Goal: Task Accomplishment & Management: Complete application form

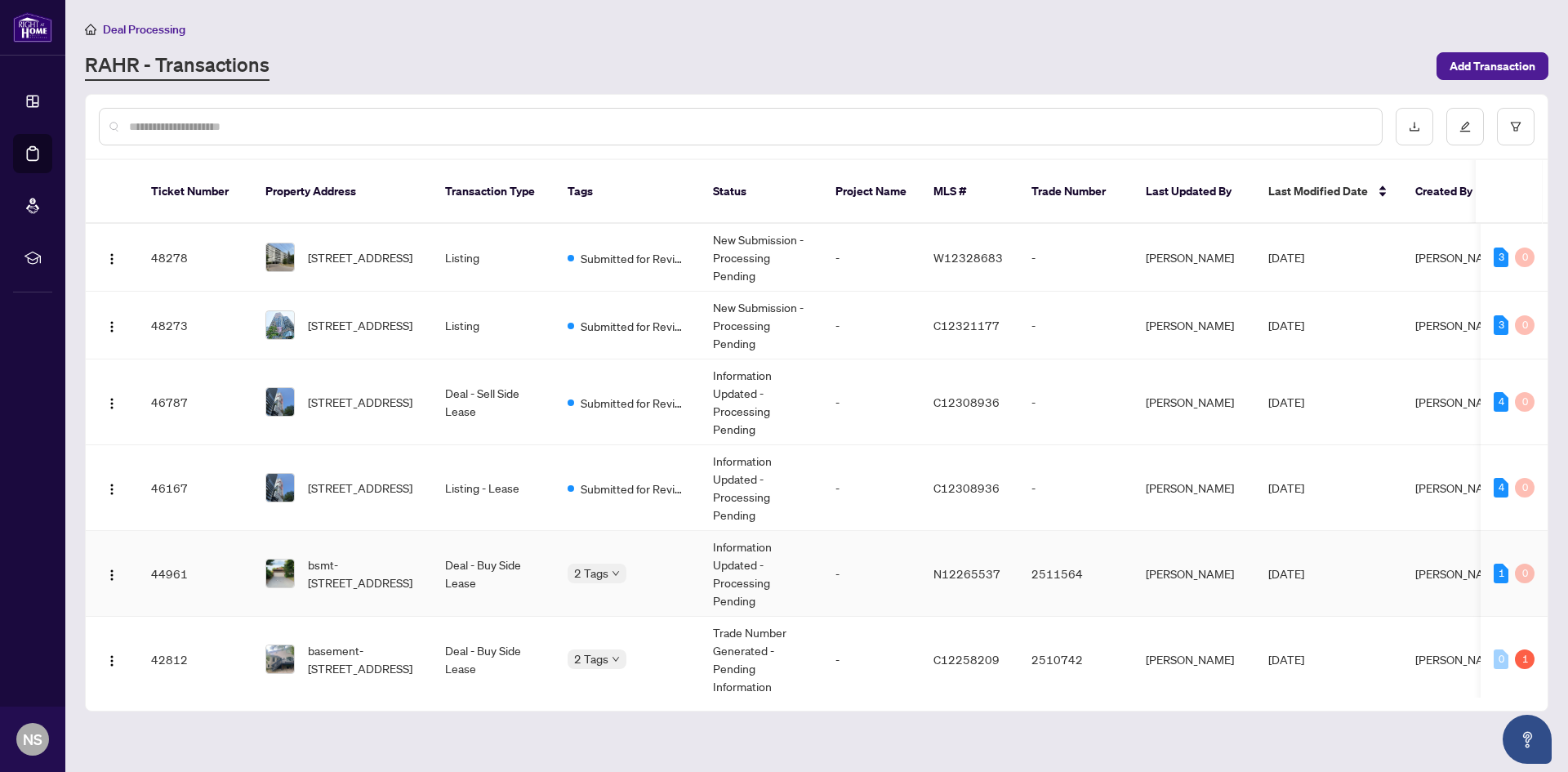
scroll to position [164, 0]
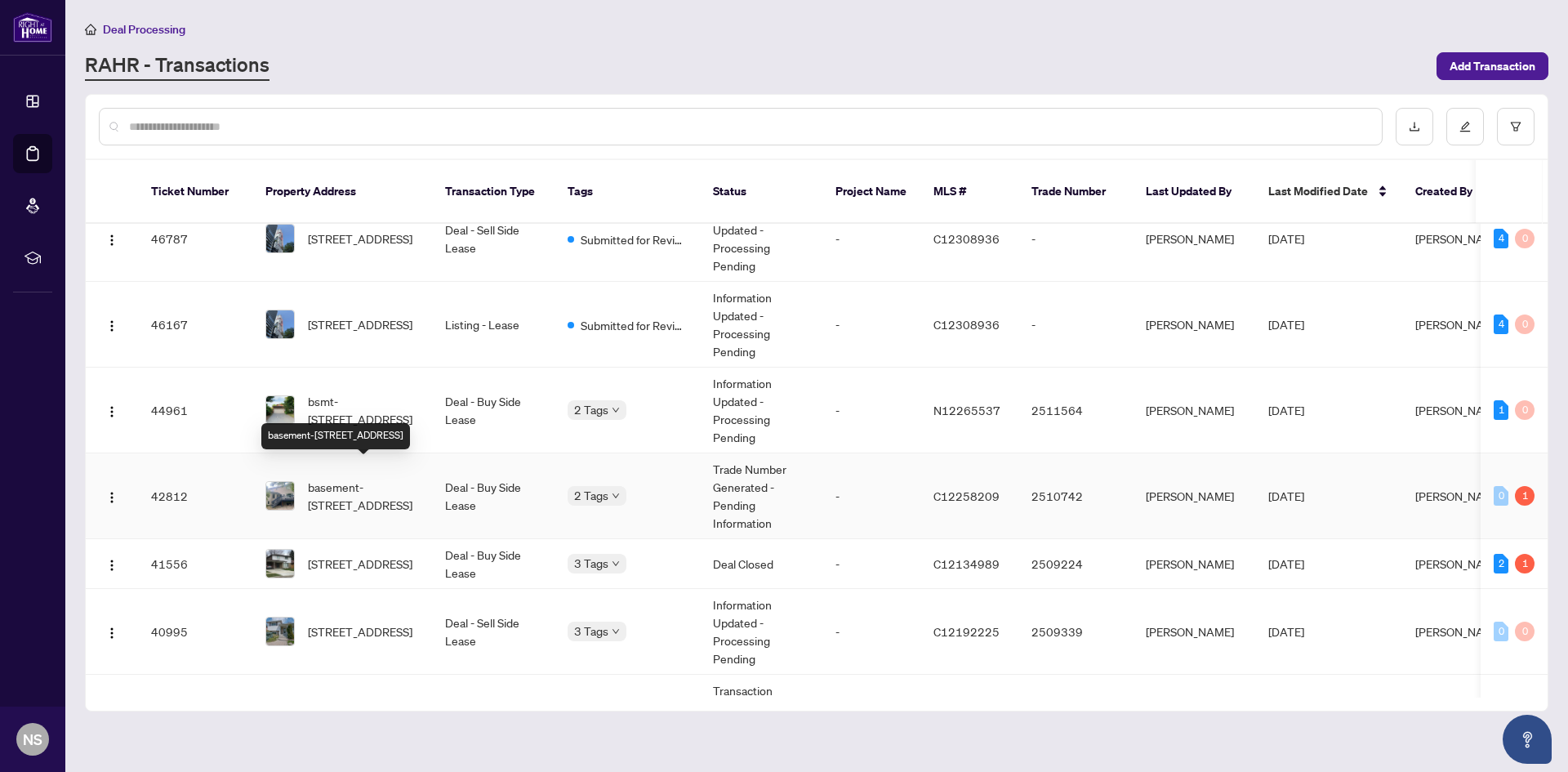
click at [369, 478] on span "basement-[STREET_ADDRESS]" at bounding box center [363, 495] width 111 height 36
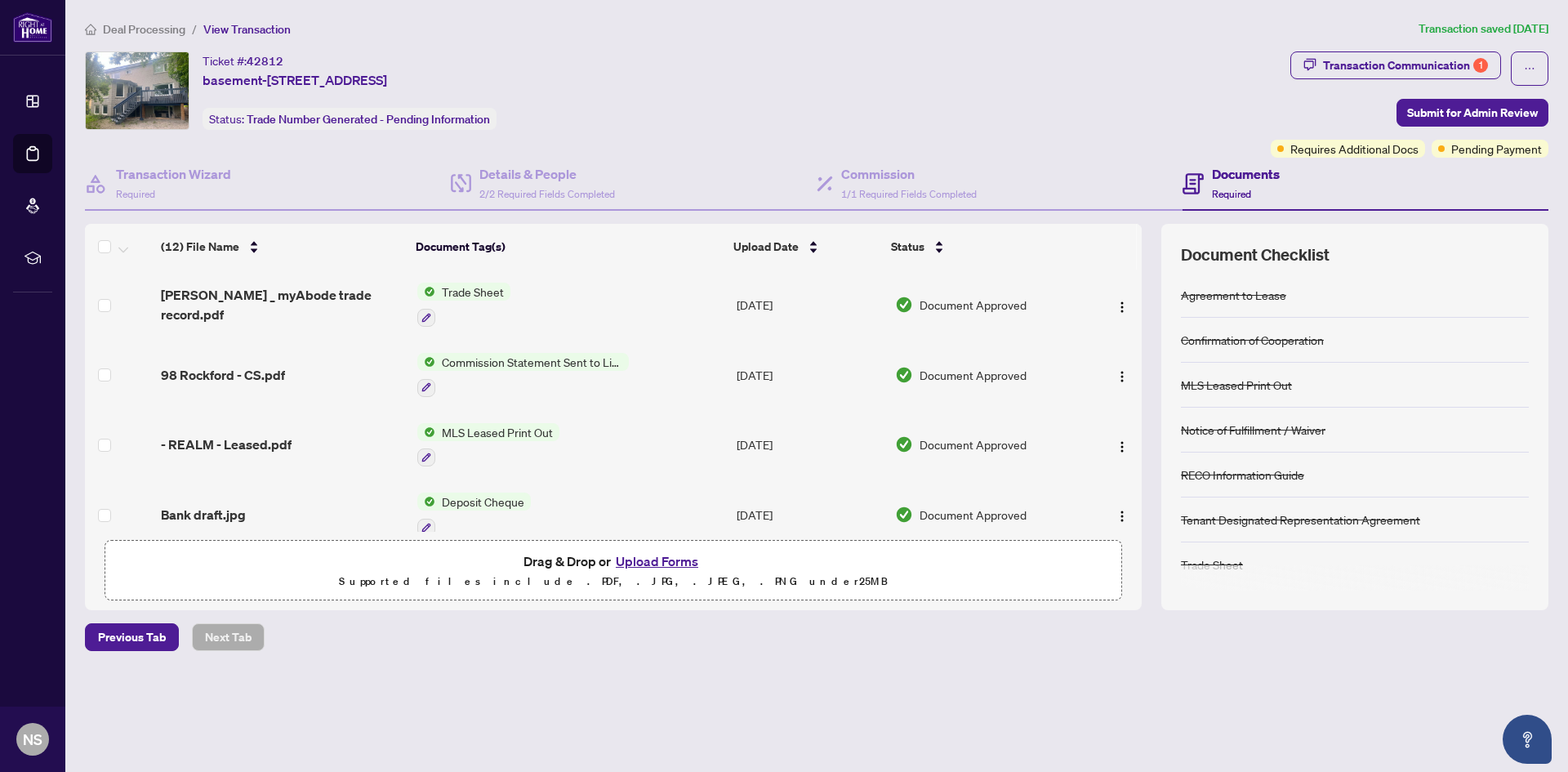
click at [630, 561] on button "Upload Forms" at bounding box center [657, 561] width 92 height 21
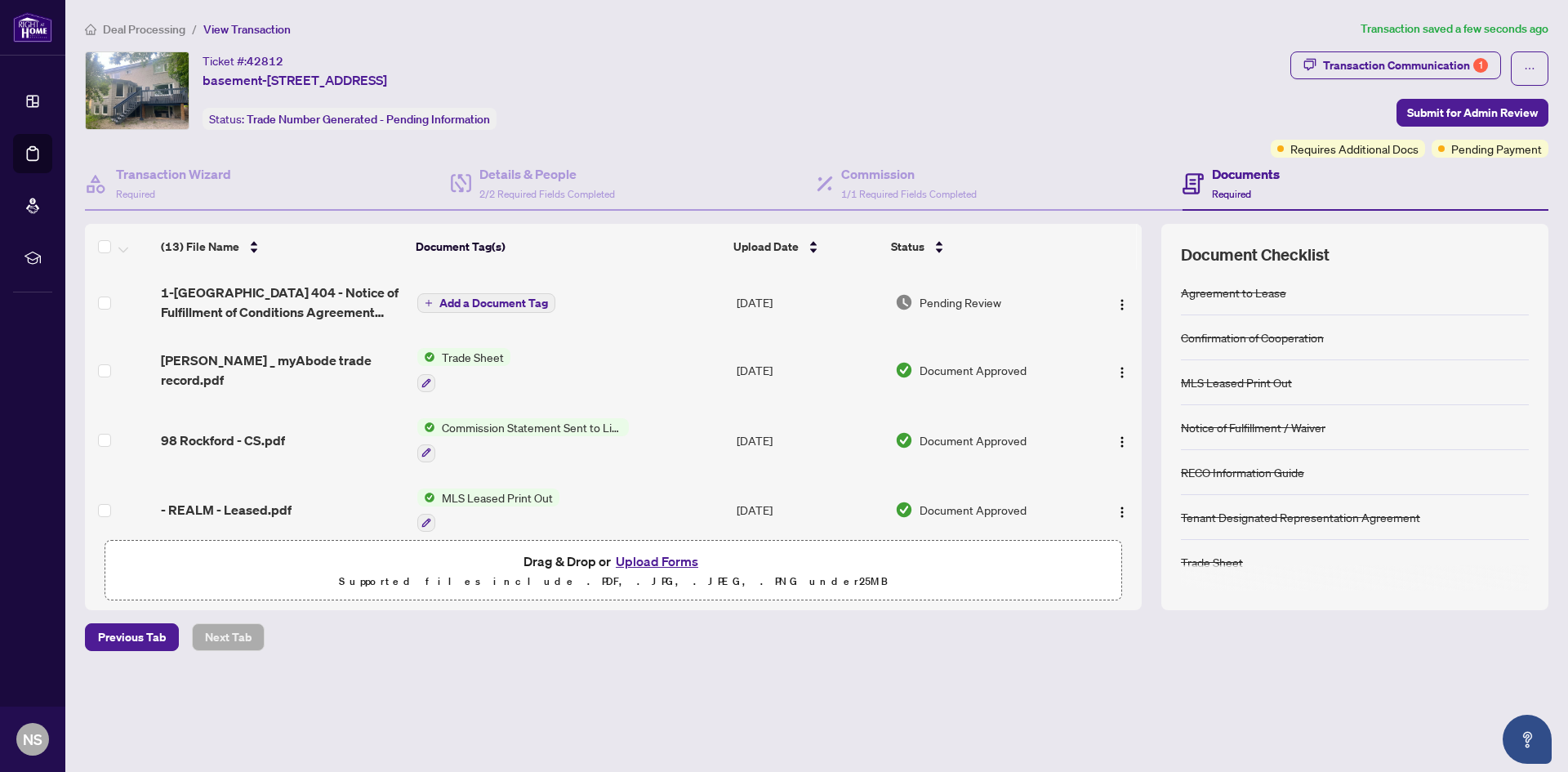
click at [470, 304] on span "Add a Document Tag" at bounding box center [494, 303] width 108 height 12
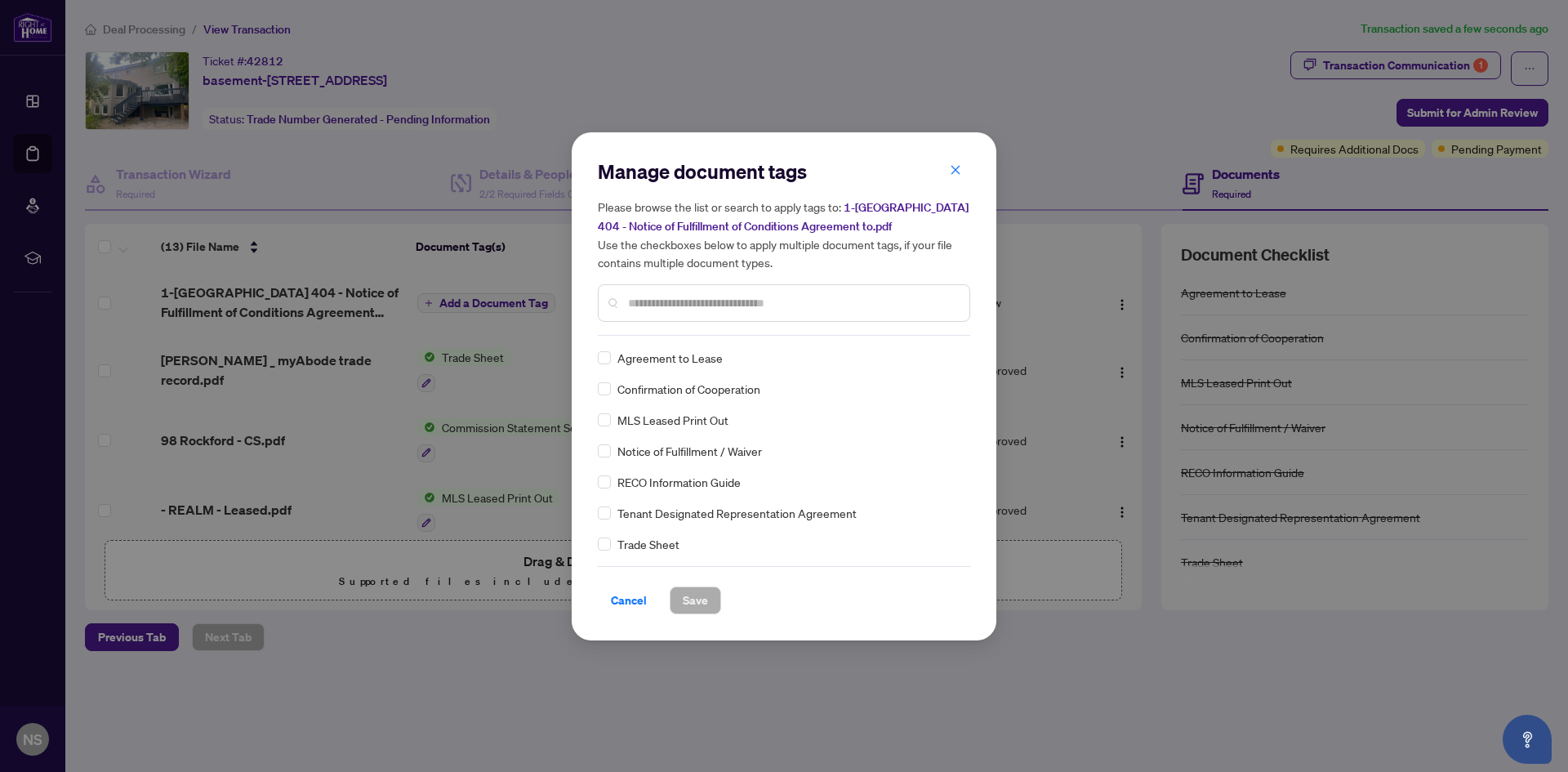
click at [660, 303] on input "text" at bounding box center [792, 303] width 328 height 18
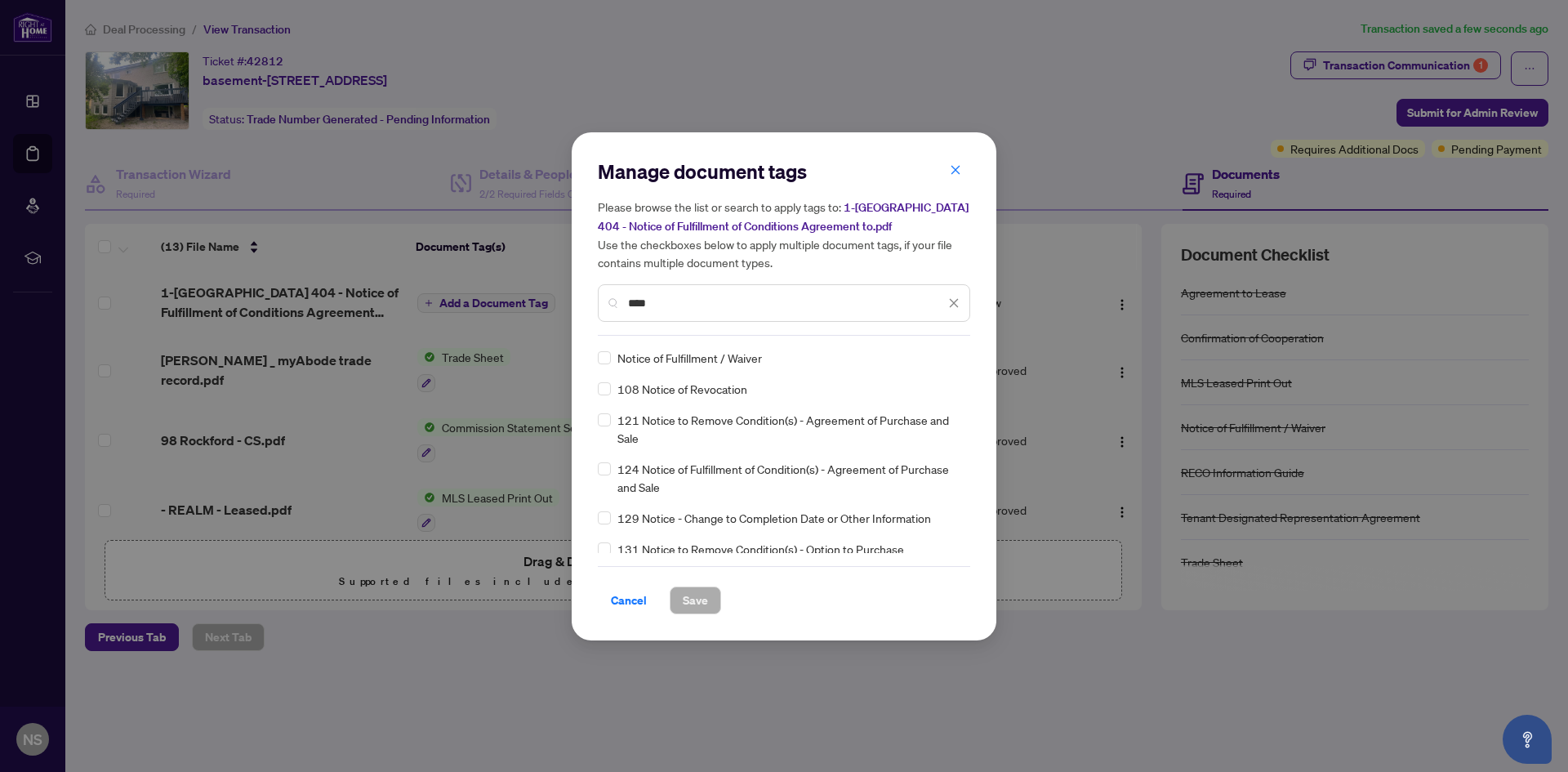
type input "****"
click at [699, 599] on span "Save" at bounding box center [695, 600] width 25 height 26
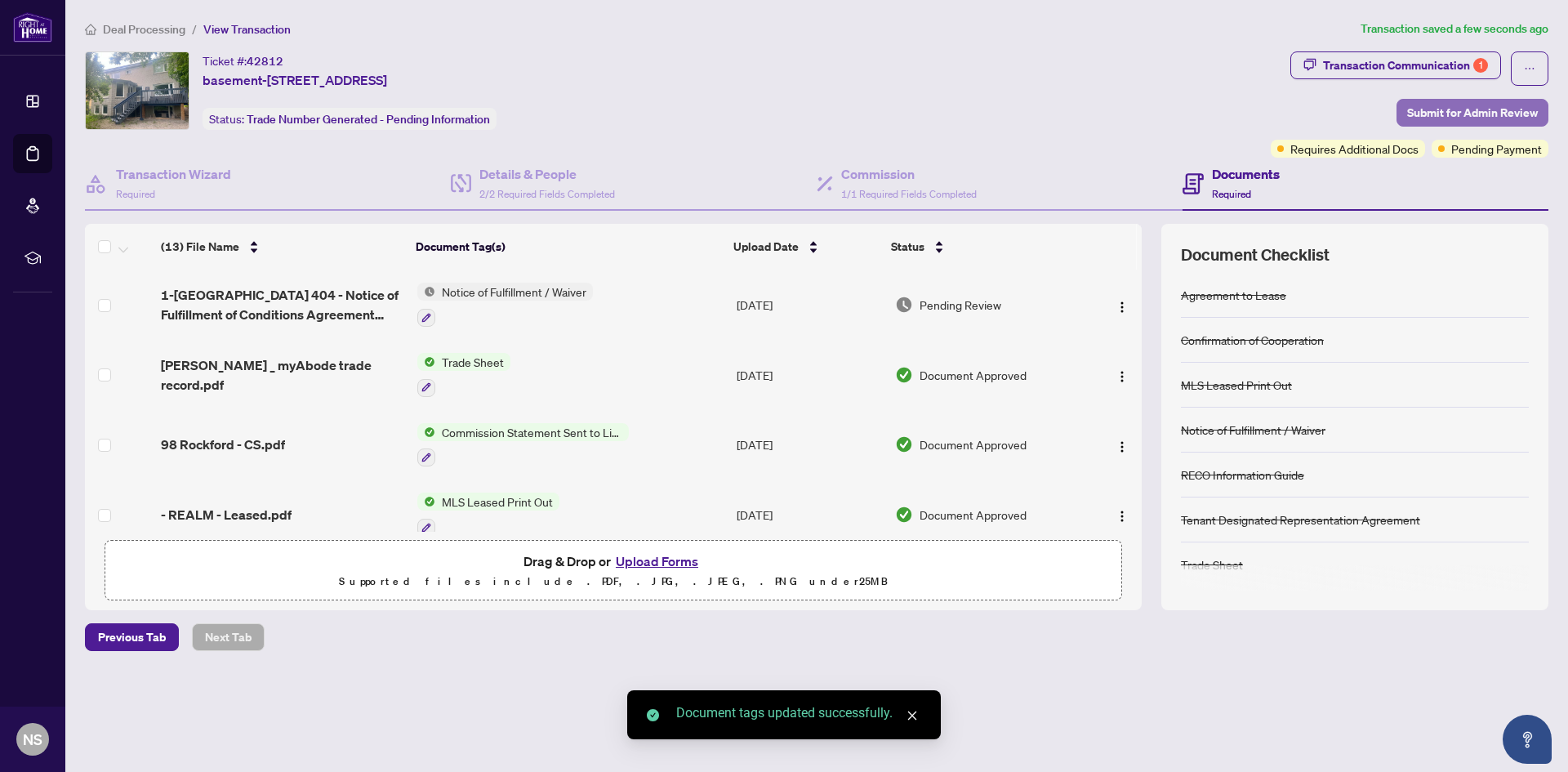
click at [1428, 111] on span "Submit for Admin Review" at bounding box center [1472, 112] width 131 height 26
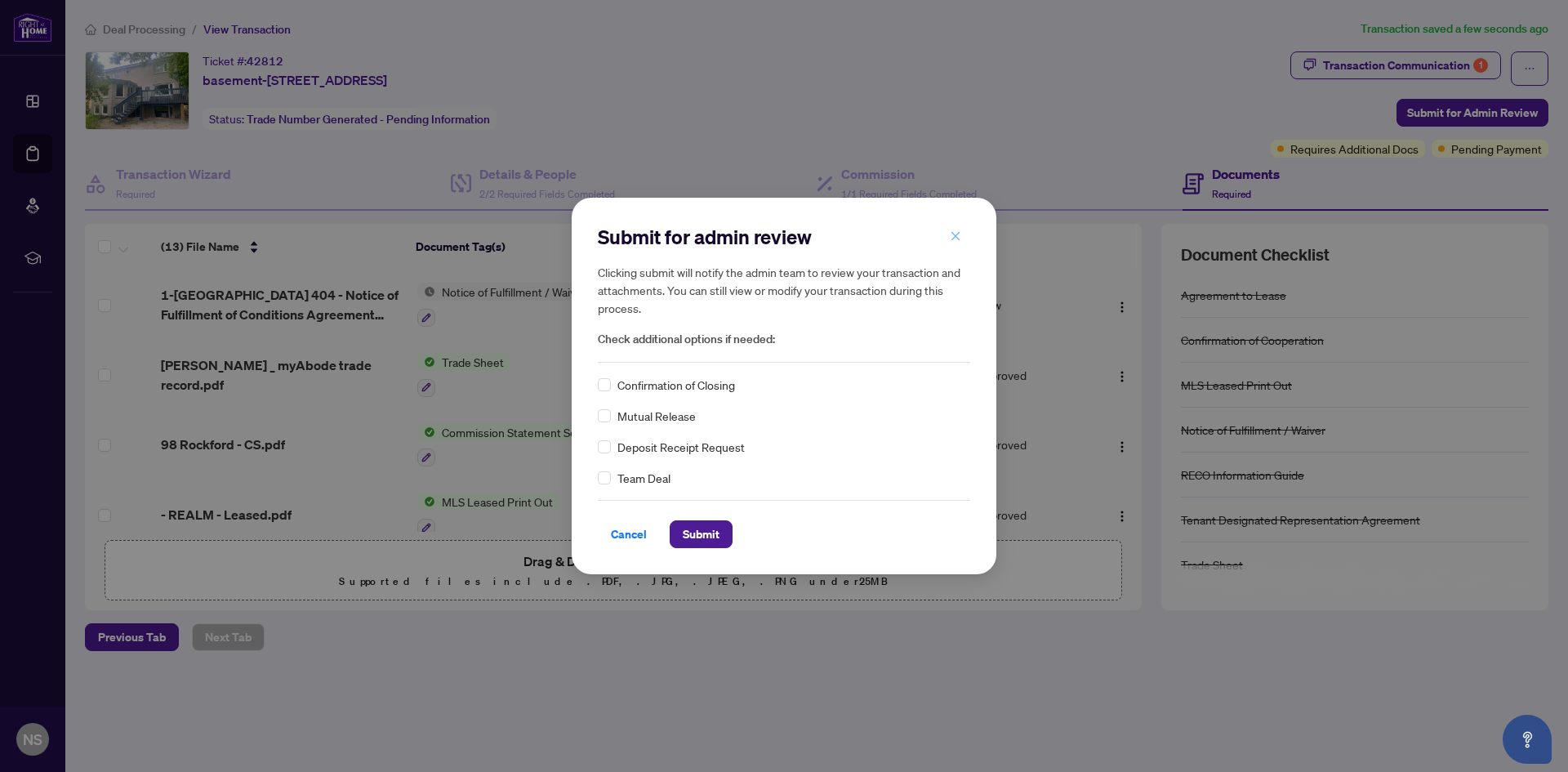
click at [958, 237] on icon "close" at bounding box center [956, 236] width 12 height 12
